Goal: Task Accomplishment & Management: Complete application form

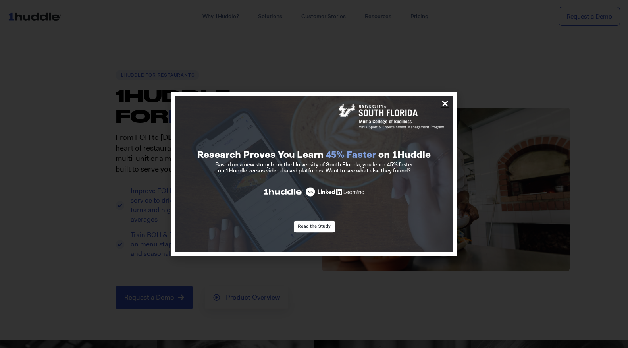
click at [442, 101] on icon "Close" at bounding box center [445, 104] width 8 height 8
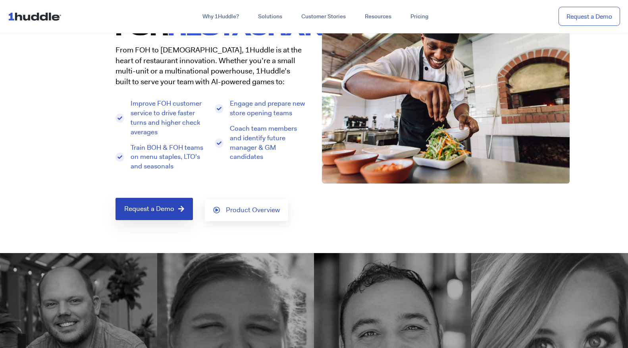
scroll to position [88, 0]
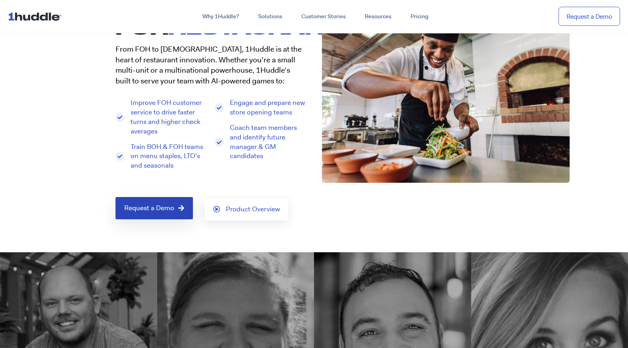
click at [169, 213] on link "Request a Demo" at bounding box center [154, 208] width 77 height 22
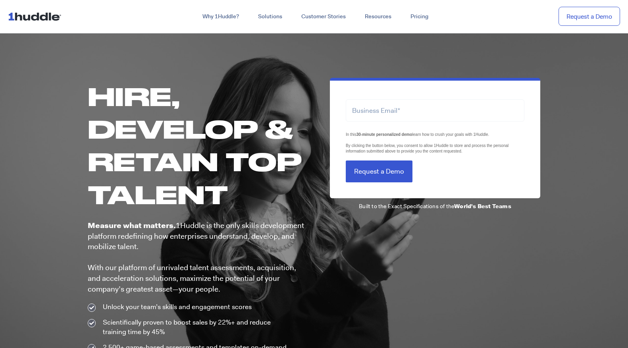
drag, startPoint x: 379, startPoint y: 159, endPoint x: 376, endPoint y: 111, distance: 47.8
click at [376, 112] on form "LTLS (Last Touch Lead Source) In this 30-minute personalized demo learn how to …" at bounding box center [435, 136] width 179 height 92
click at [376, 111] on input "email" at bounding box center [435, 110] width 179 height 22
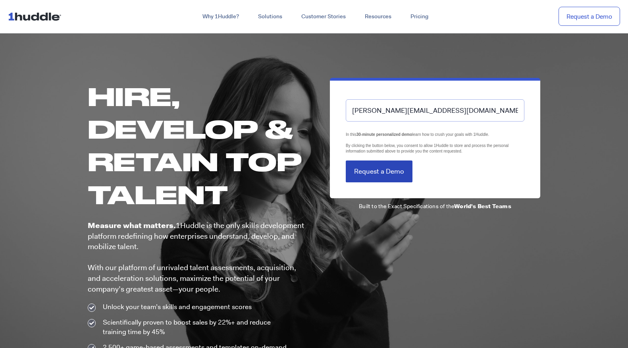
type input "jennifer@tsochinese.com"
click at [392, 170] on input "Request a Demo" at bounding box center [379, 171] width 67 height 22
